Goal: Task Accomplishment & Management: Use online tool/utility

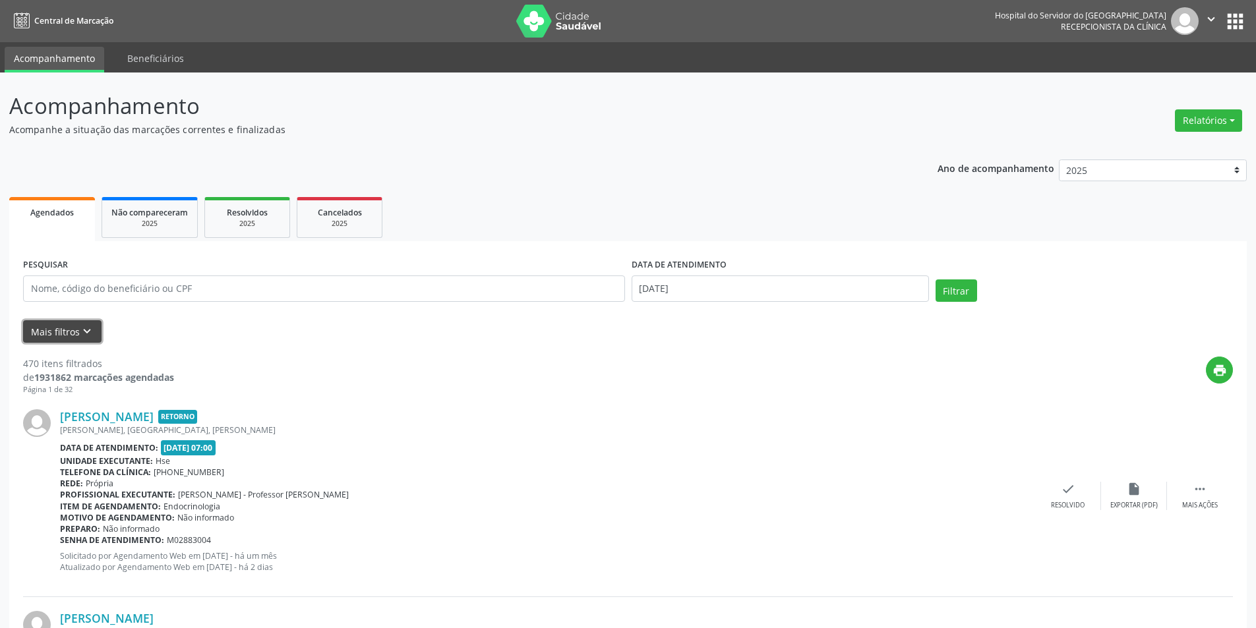
click at [67, 325] on button "Mais filtros keyboard_arrow_down" at bounding box center [62, 331] width 78 height 23
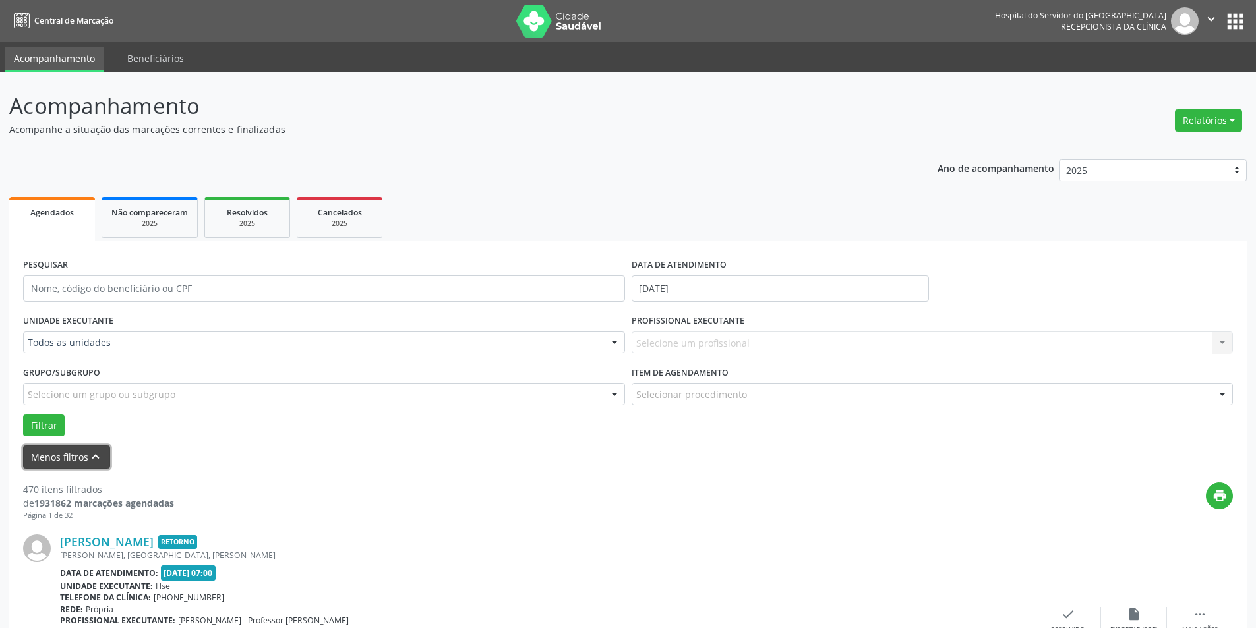
click at [66, 452] on button "Menos filtros keyboard_arrow_up" at bounding box center [66, 457] width 87 height 23
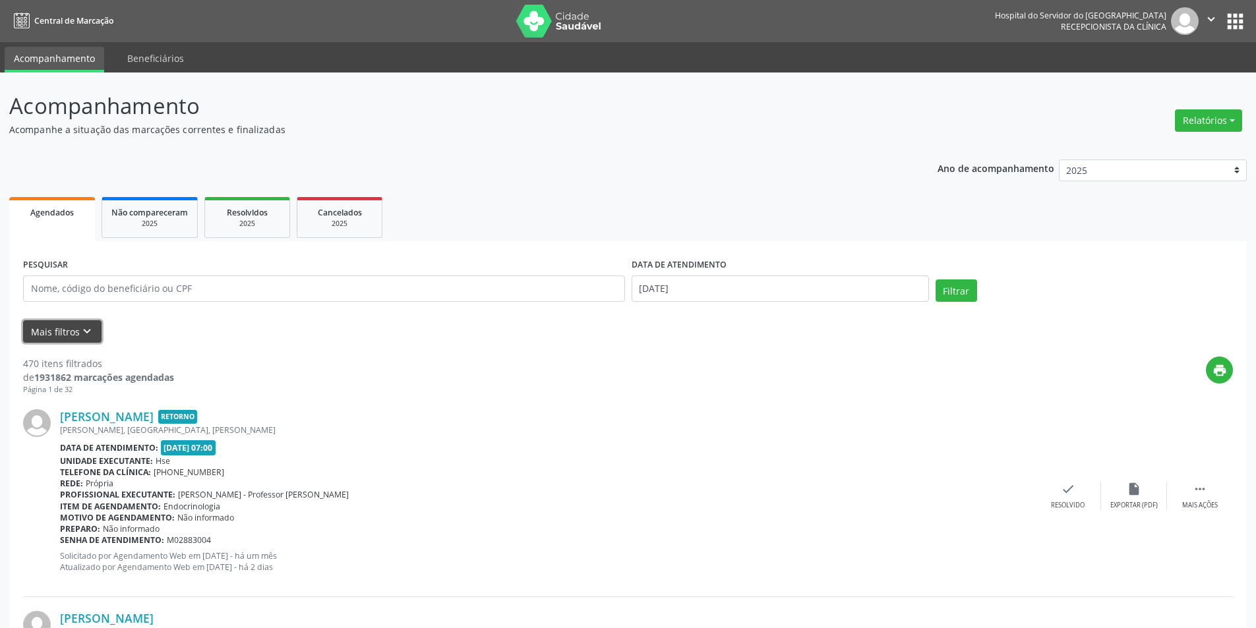
click at [58, 330] on button "Mais filtros keyboard_arrow_down" at bounding box center [62, 331] width 78 height 23
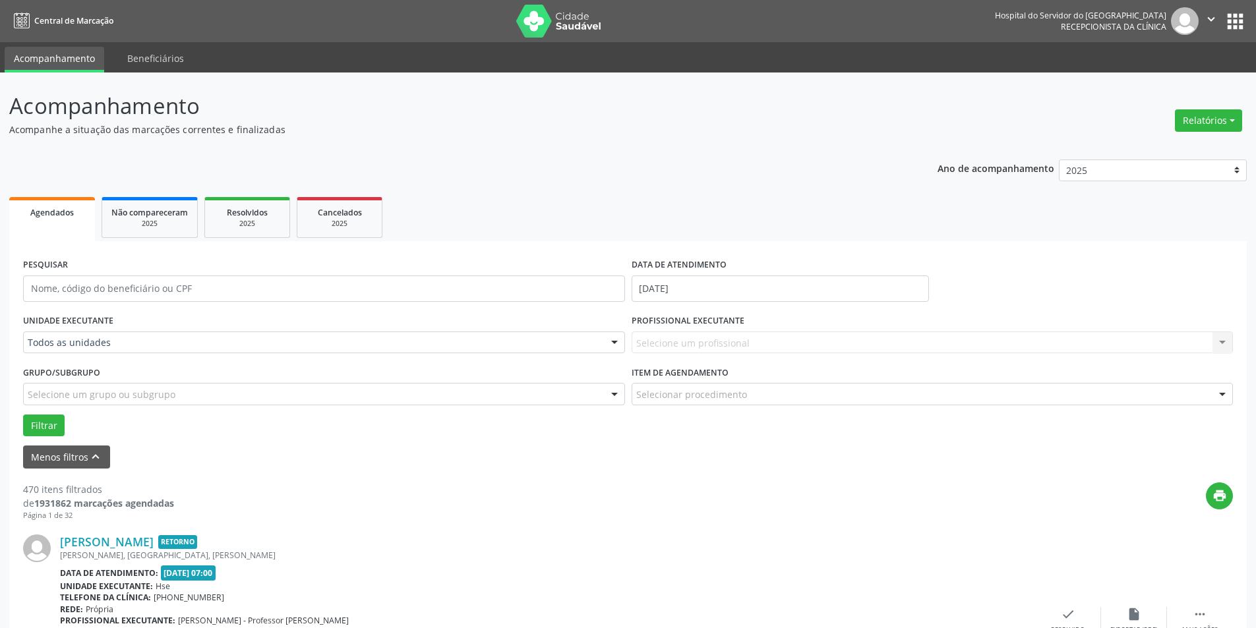
click at [615, 341] on div at bounding box center [614, 343] width 20 height 22
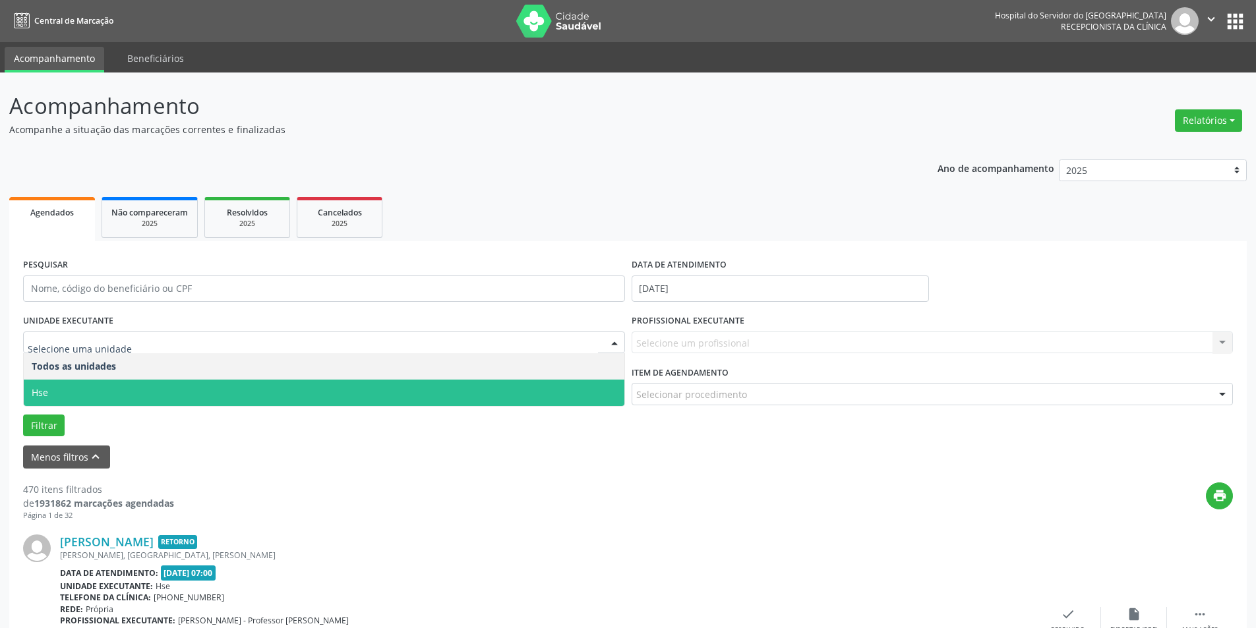
click at [575, 386] on span "Hse" at bounding box center [324, 393] width 600 height 26
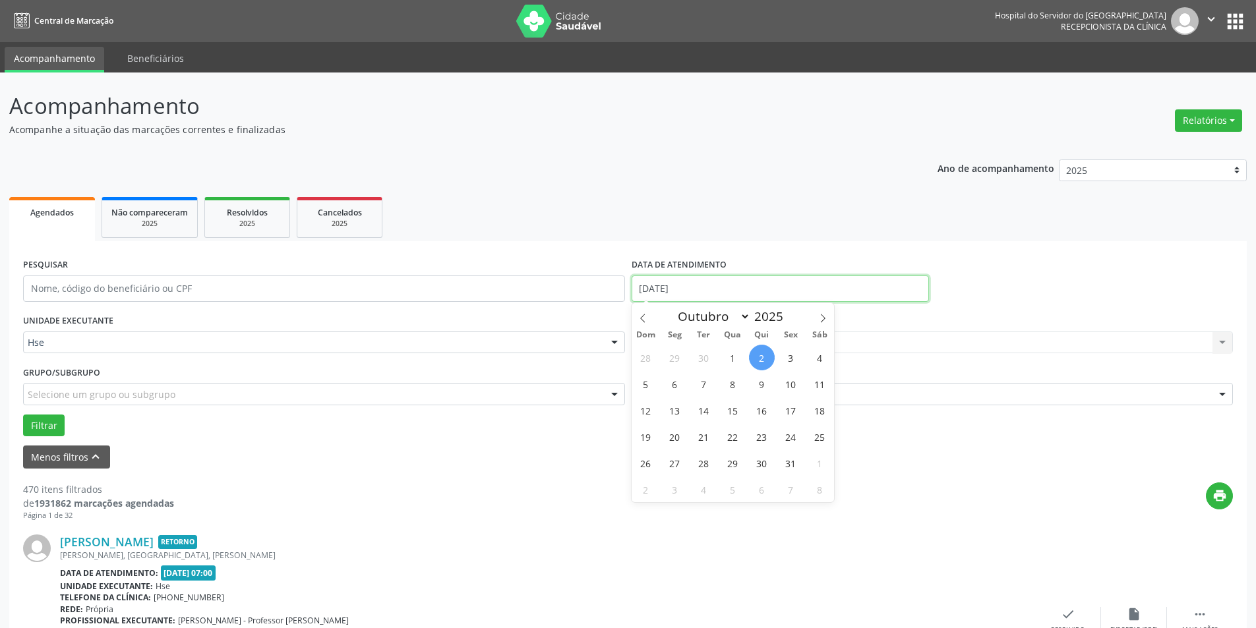
click at [699, 281] on input "[DATE]" at bounding box center [779, 289] width 297 height 26
click at [734, 353] on span "1" at bounding box center [733, 358] width 26 height 26
type input "[DATE]"
click at [734, 353] on span "1" at bounding box center [733, 358] width 26 height 26
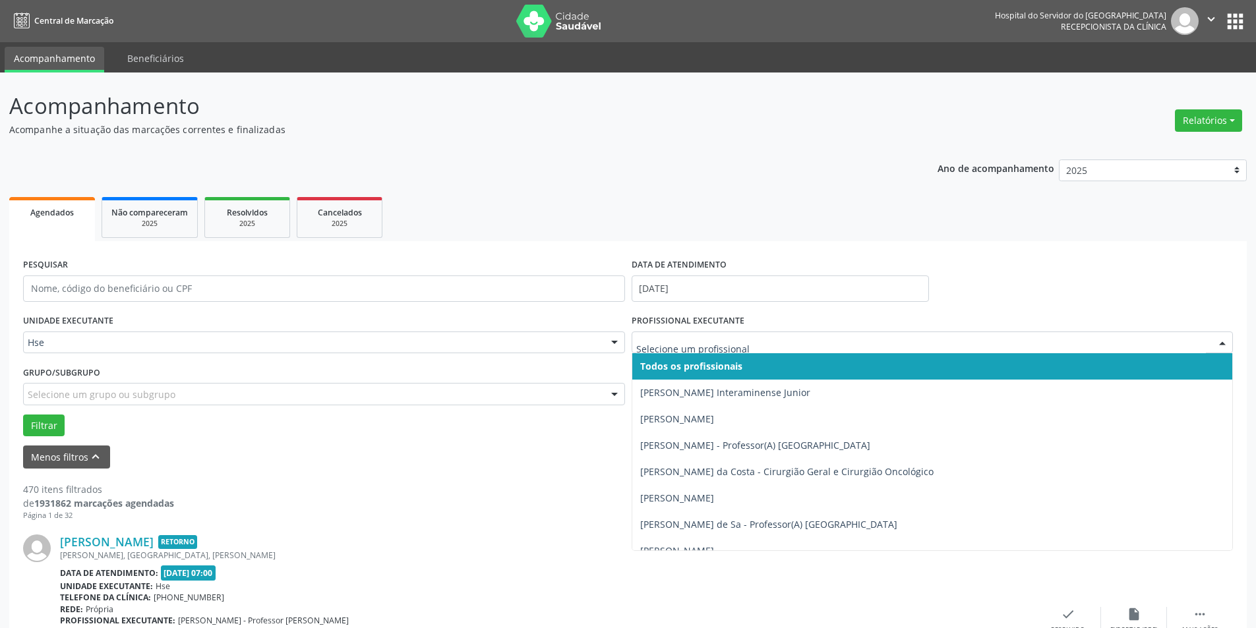
click at [1224, 341] on div at bounding box center [1222, 343] width 20 height 22
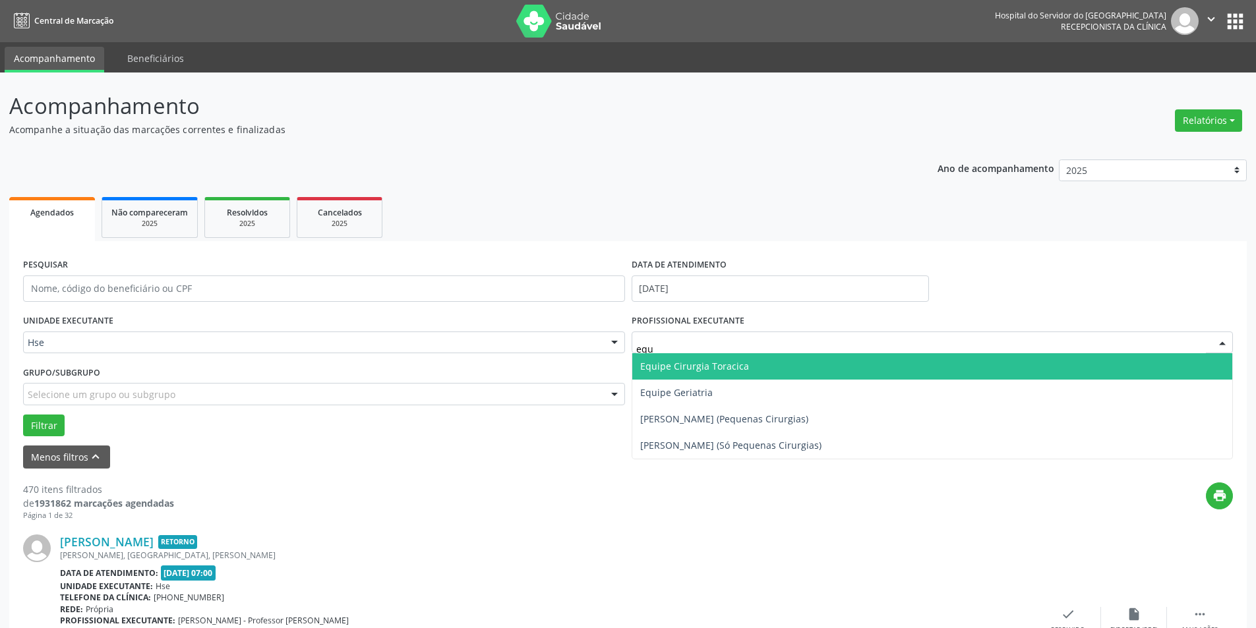
type input "equi"
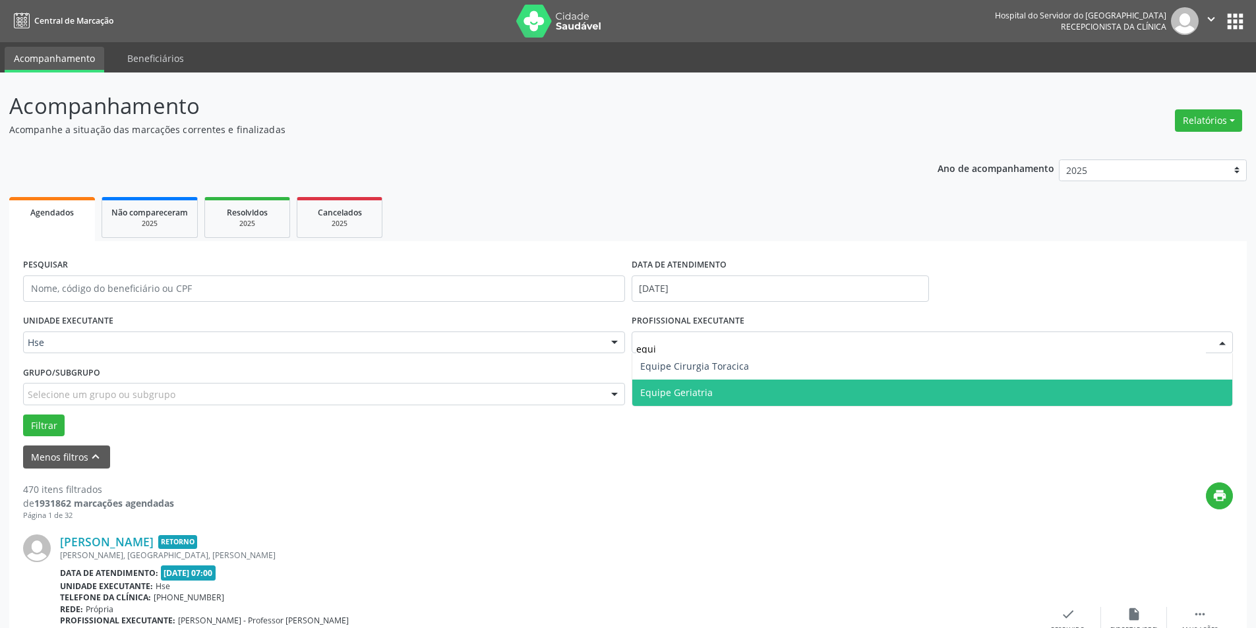
click at [705, 397] on span "Equipe Geriatria" at bounding box center [676, 392] width 73 height 13
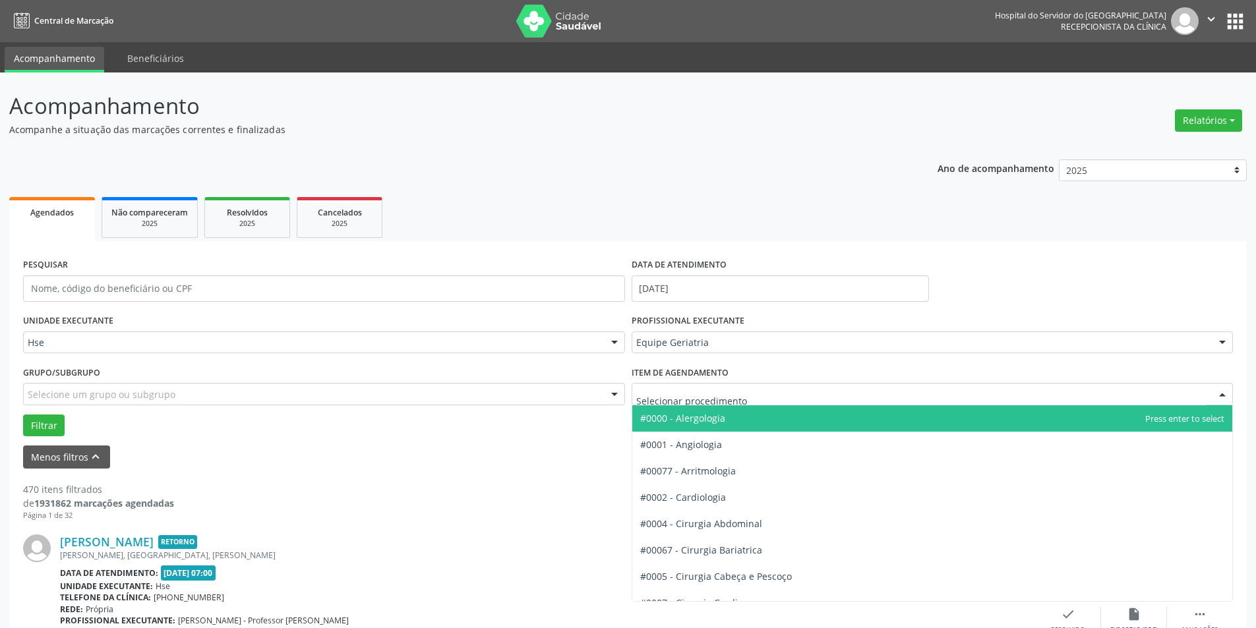
click at [1225, 390] on div at bounding box center [1222, 395] width 20 height 22
type input "geri"
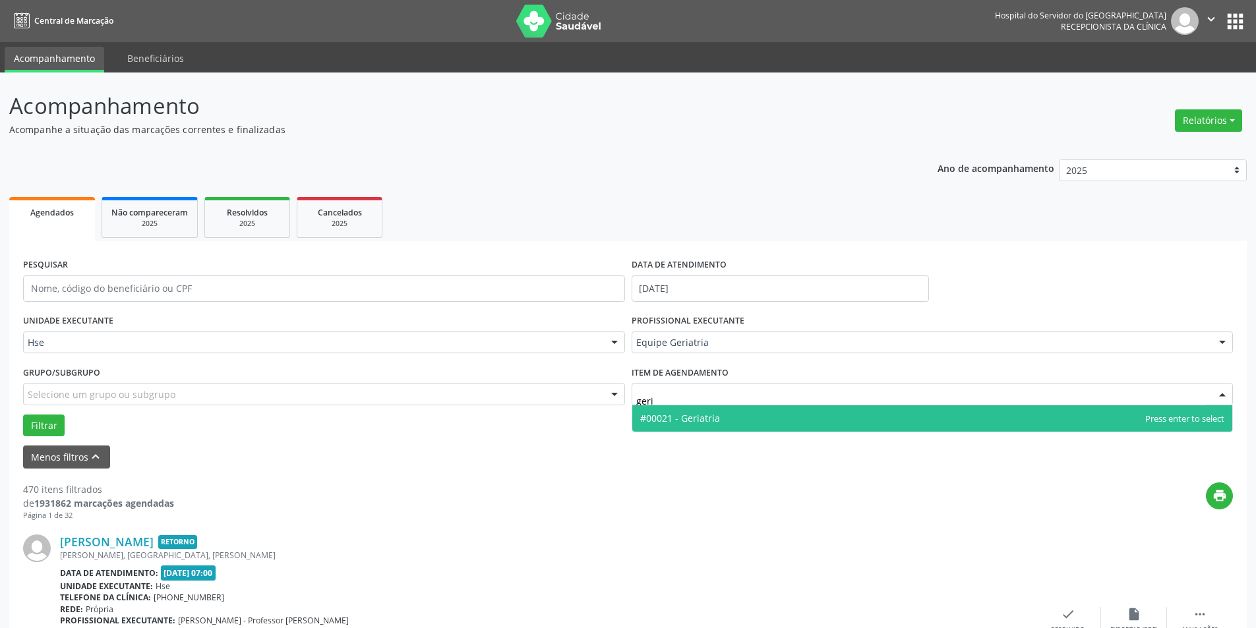
click at [733, 411] on span "#00021 - Geriatria" at bounding box center [932, 418] width 600 height 26
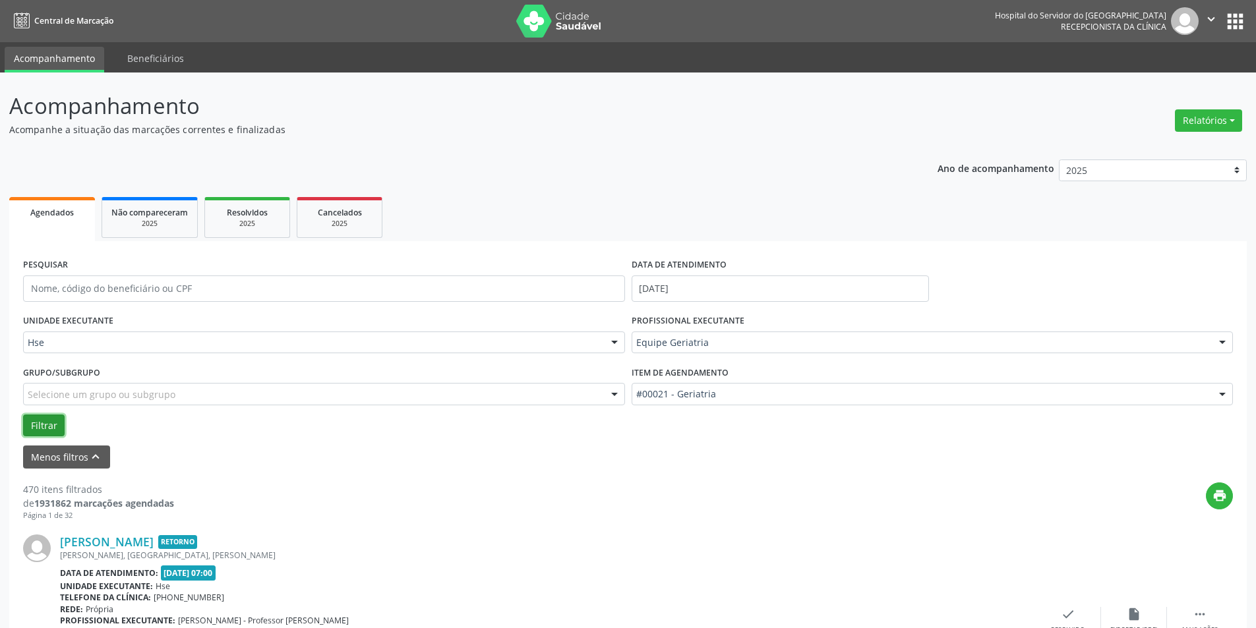
click at [48, 423] on button "Filtrar" at bounding box center [44, 426] width 42 height 22
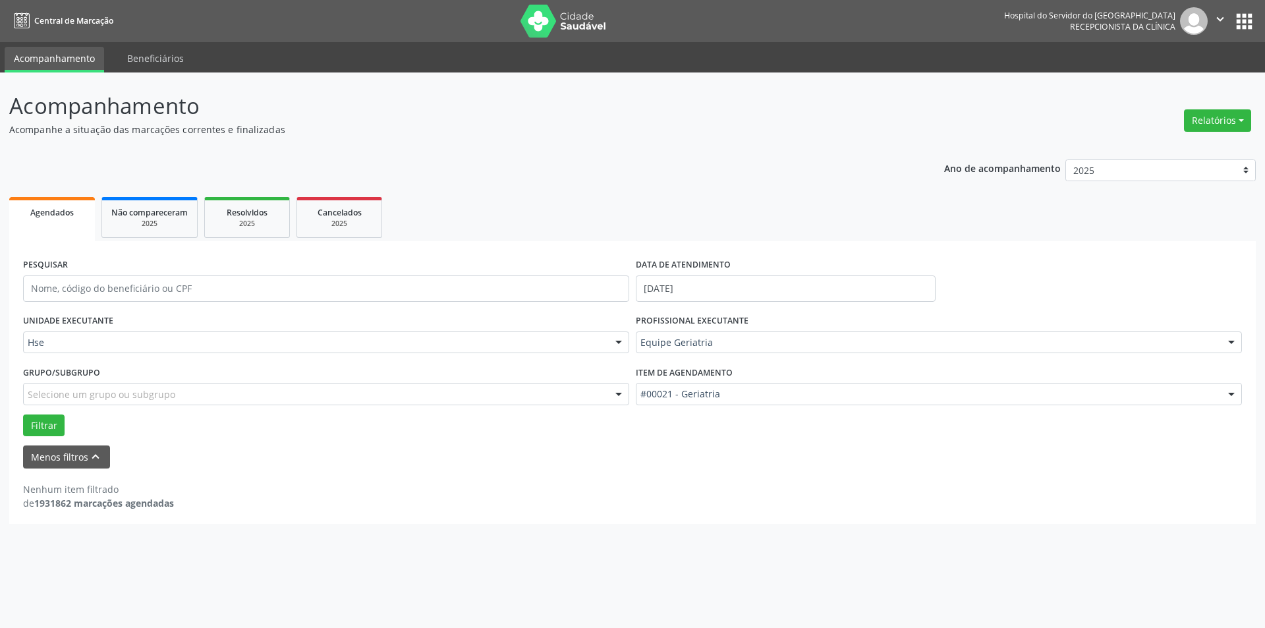
click at [623, 341] on div at bounding box center [619, 343] width 20 height 22
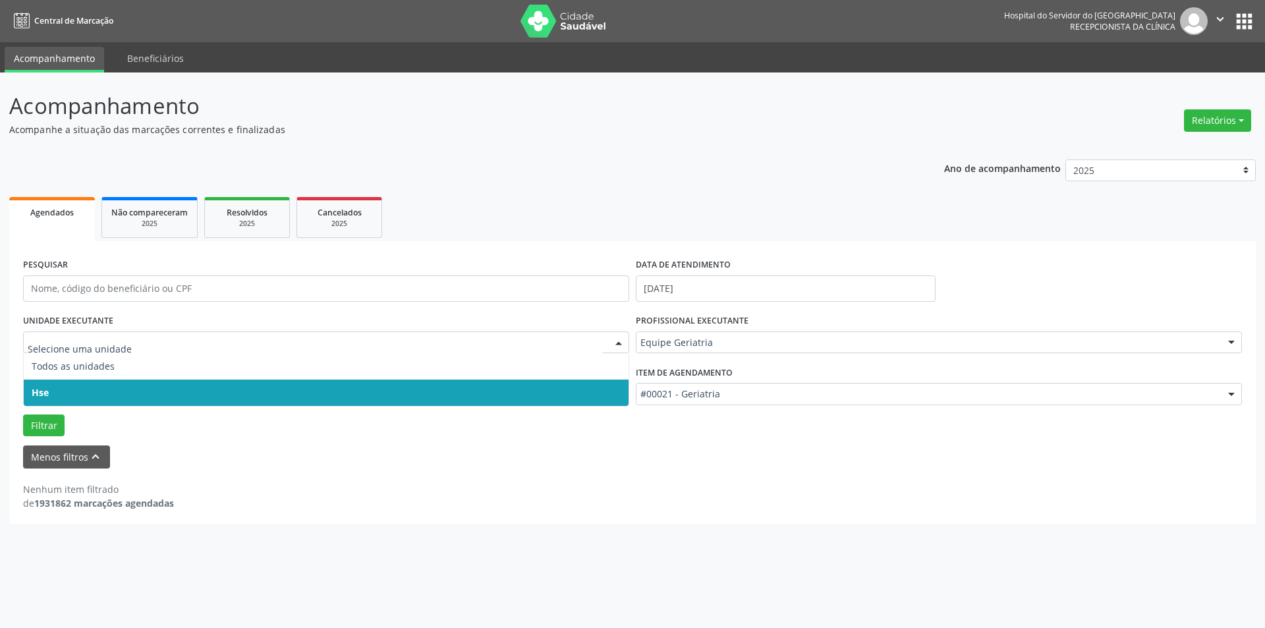
click at [600, 393] on span "Hse" at bounding box center [326, 393] width 605 height 26
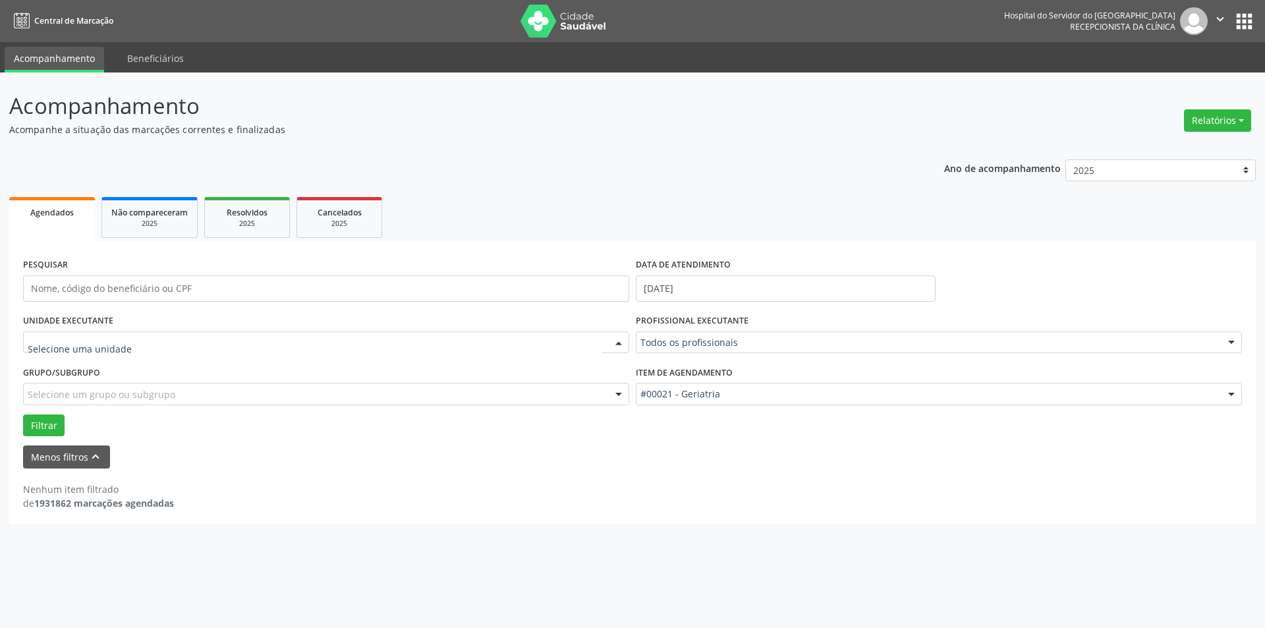
click at [624, 339] on div at bounding box center [619, 343] width 20 height 22
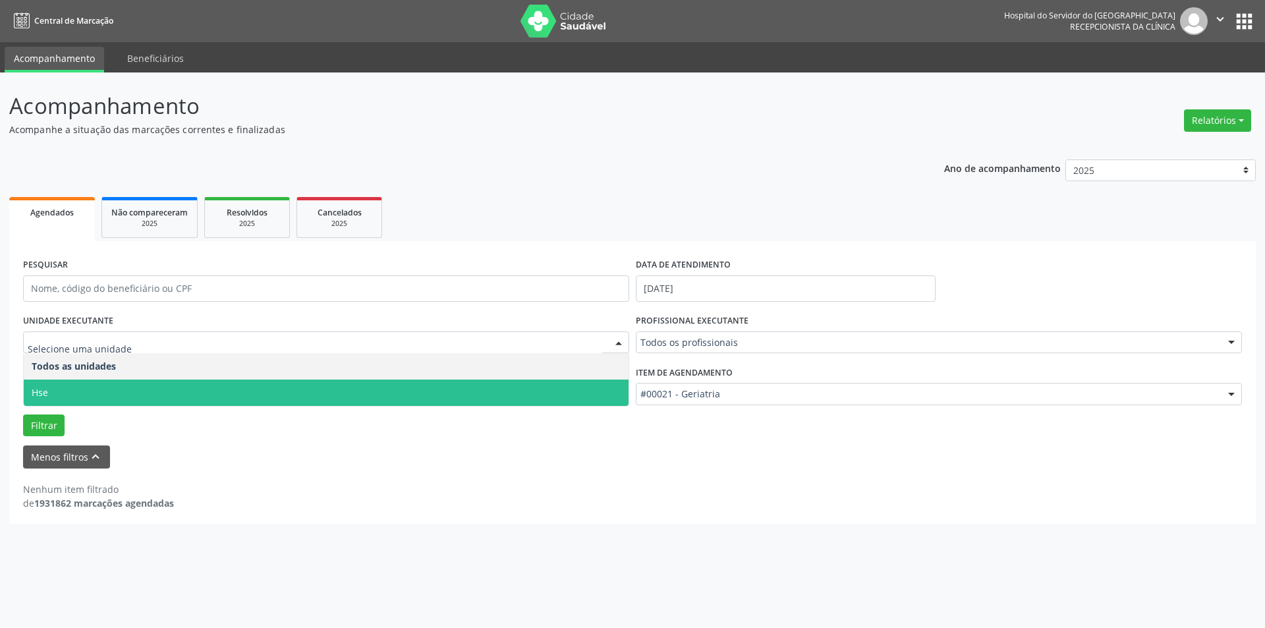
click at [612, 396] on span "Hse" at bounding box center [326, 393] width 605 height 26
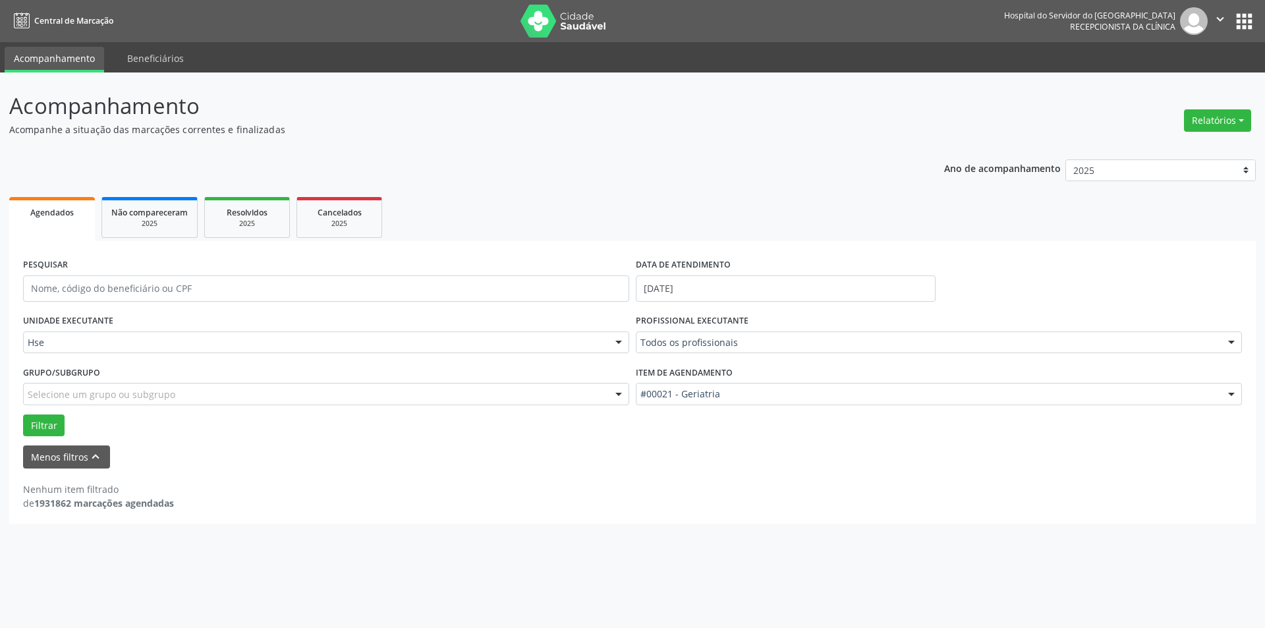
click at [1231, 340] on div at bounding box center [1232, 343] width 20 height 22
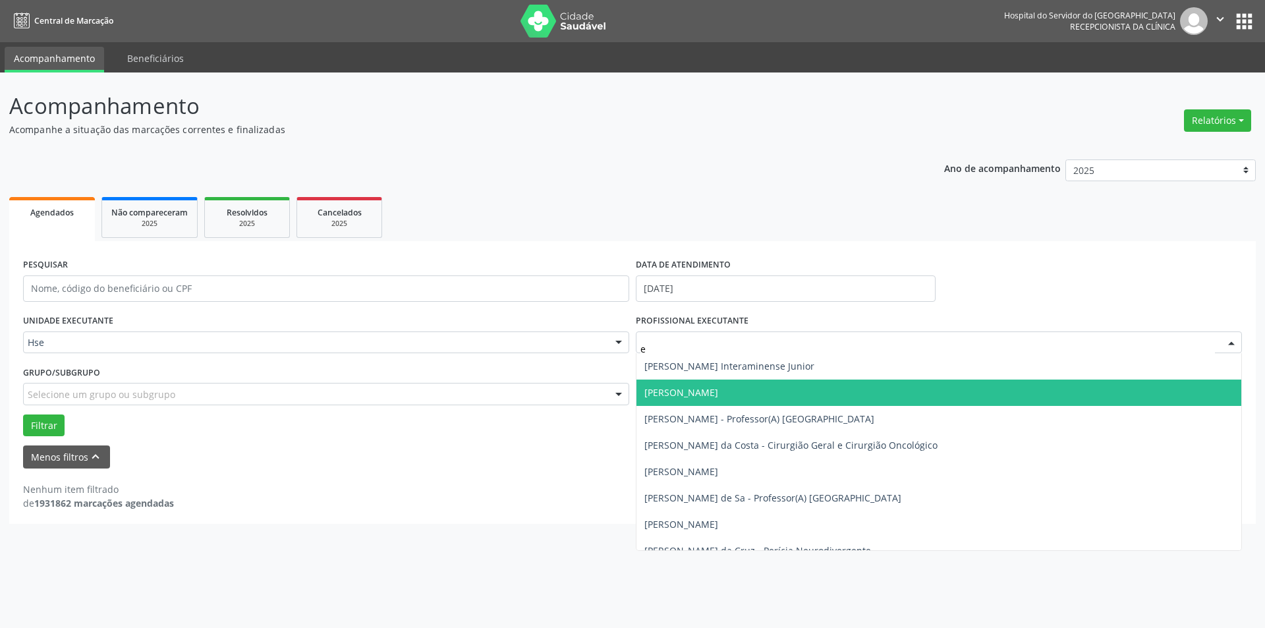
type input "eq"
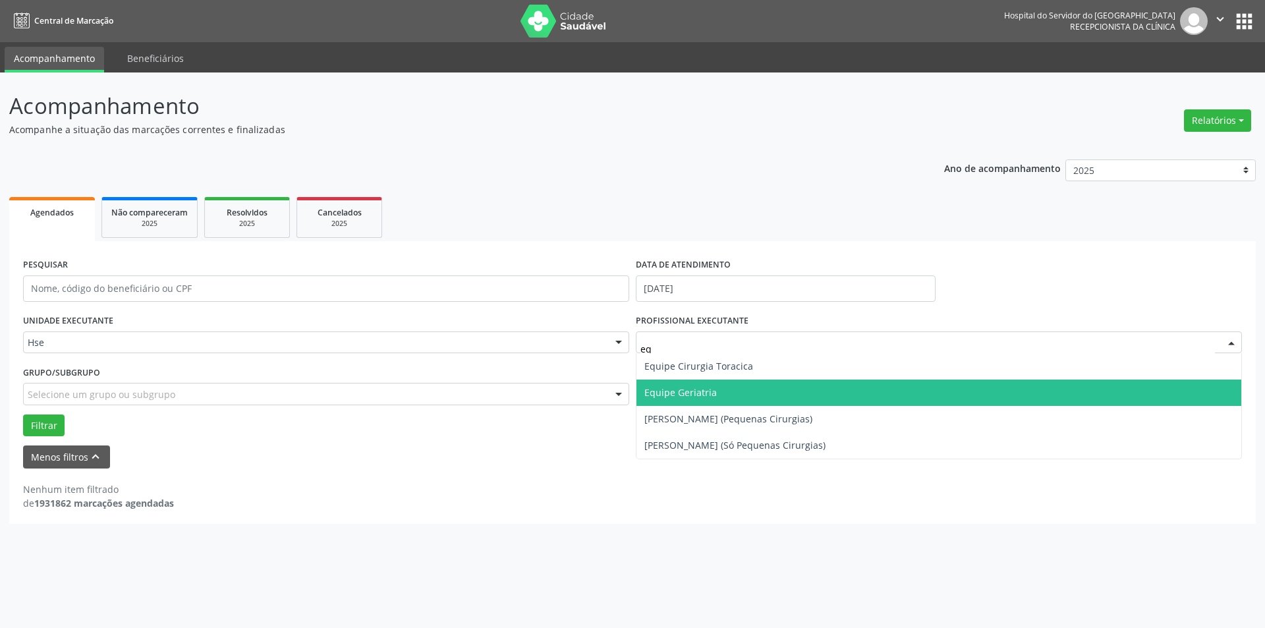
click at [688, 393] on span "Equipe Geriatria" at bounding box center [681, 392] width 73 height 13
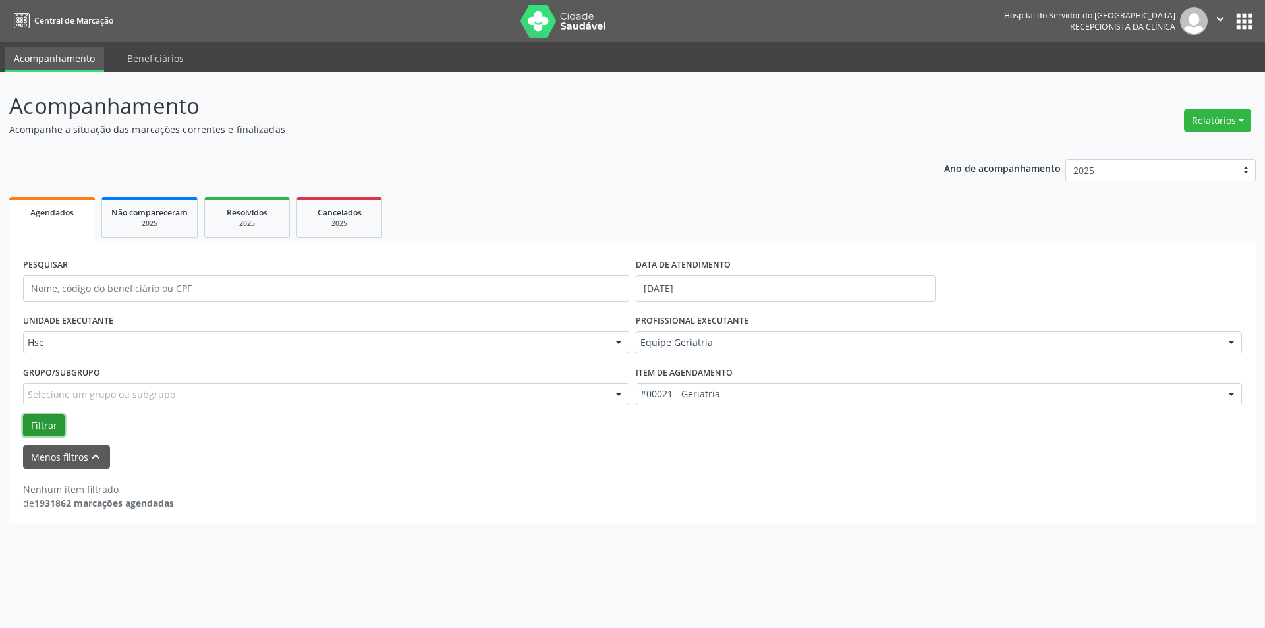
click at [40, 426] on button "Filtrar" at bounding box center [44, 426] width 42 height 22
click at [48, 422] on button "Filtrar" at bounding box center [44, 426] width 42 height 22
drag, startPoint x: 0, startPoint y: 463, endPoint x: 0, endPoint y: 568, distance: 104.8
